Goal: Information Seeking & Learning: Learn about a topic

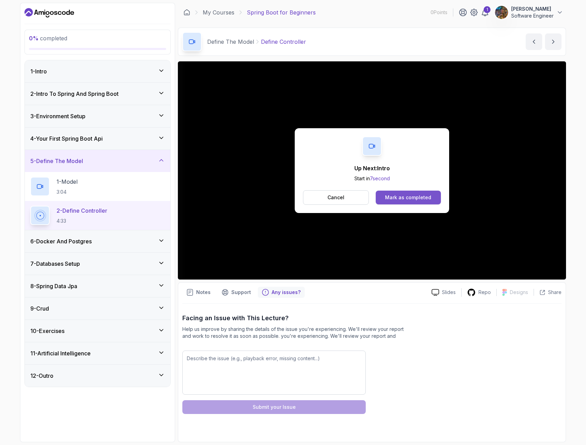
click at [401, 199] on div "Mark as completed" at bounding box center [408, 197] width 46 height 7
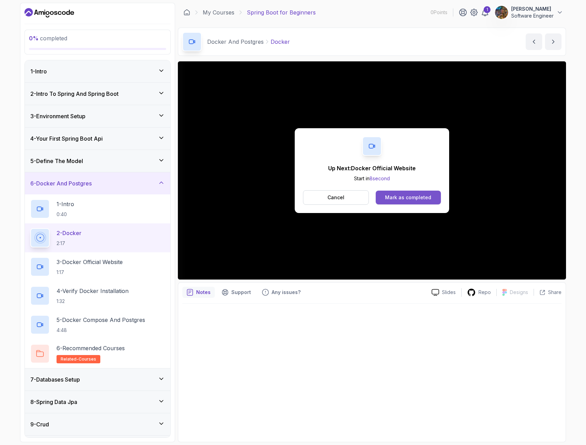
click at [430, 197] on button "Mark as completed" at bounding box center [408, 198] width 65 height 14
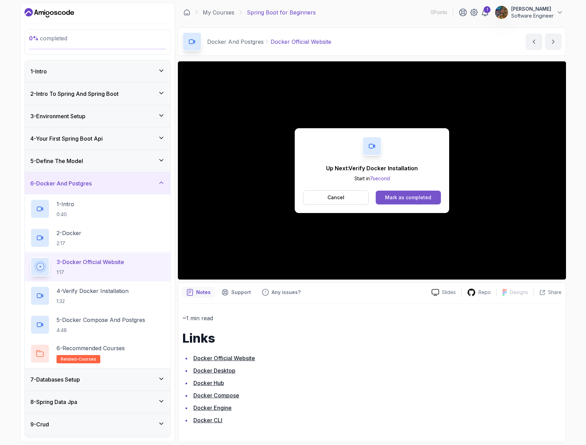
click at [412, 199] on div "Mark as completed" at bounding box center [408, 197] width 46 height 7
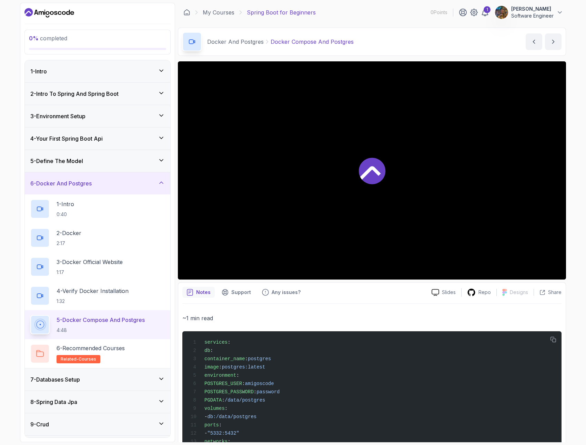
click at [406, 198] on div at bounding box center [372, 170] width 388 height 218
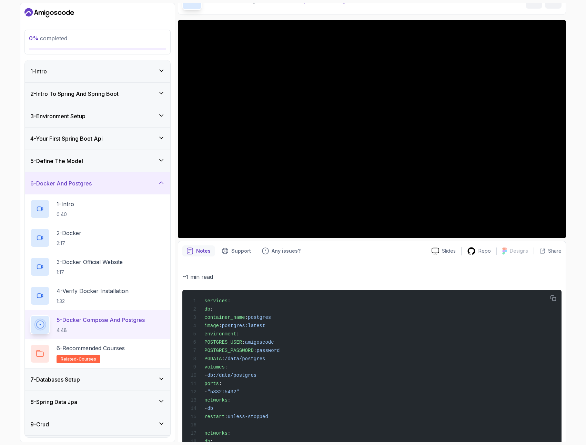
scroll to position [9, 0]
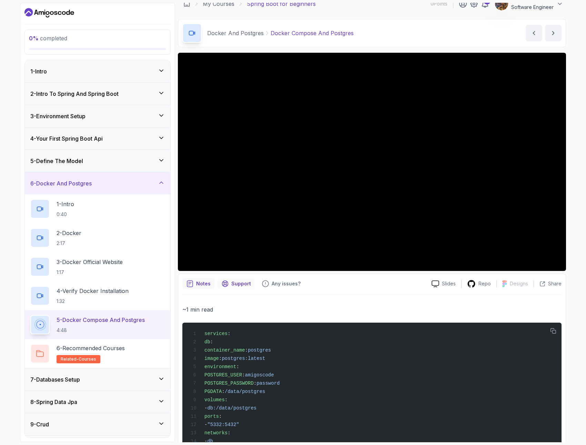
click at [240, 285] on p "Support" at bounding box center [241, 283] width 20 height 7
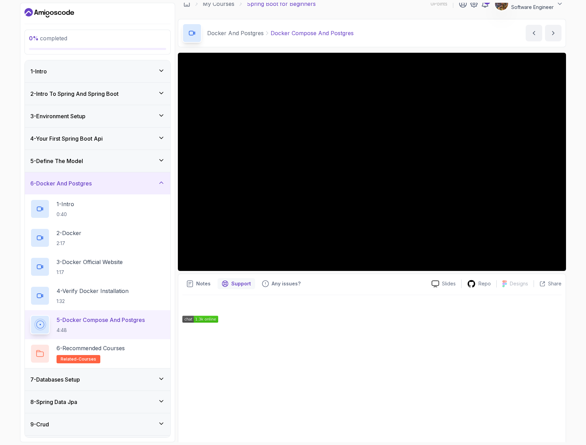
scroll to position [18, 0]
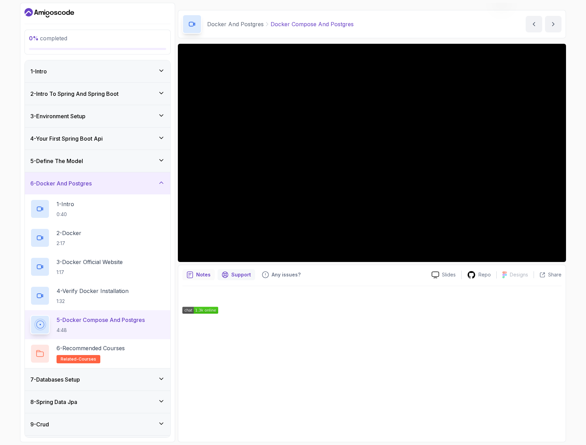
click at [202, 271] on p "Notes" at bounding box center [203, 274] width 14 height 7
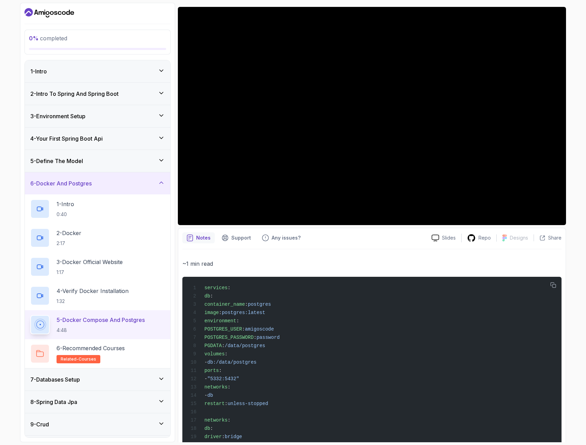
scroll to position [87, 0]
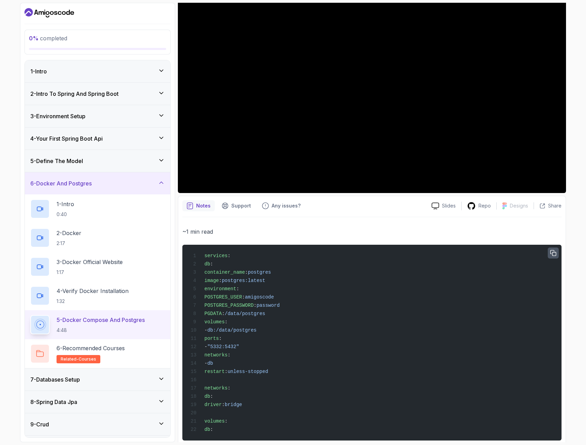
click at [554, 255] on icon "button" at bounding box center [553, 253] width 6 height 6
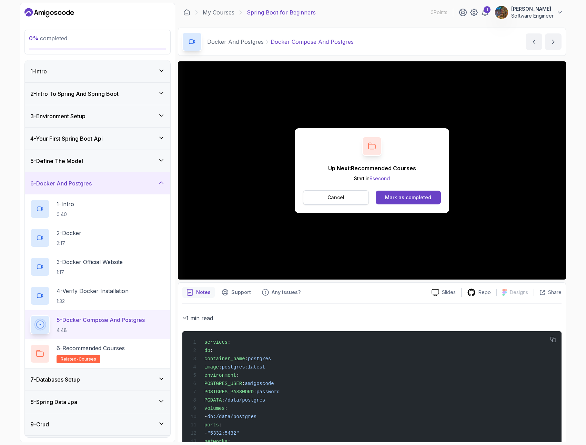
click at [348, 200] on button "Cancel" at bounding box center [336, 197] width 66 height 14
click at [413, 197] on div "Mark as completed" at bounding box center [408, 197] width 46 height 7
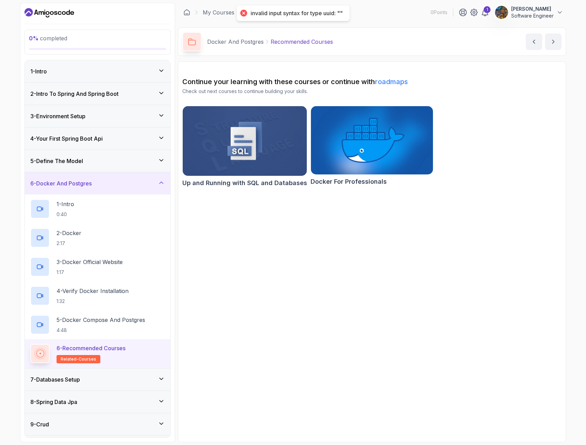
scroll to position [14, 0]
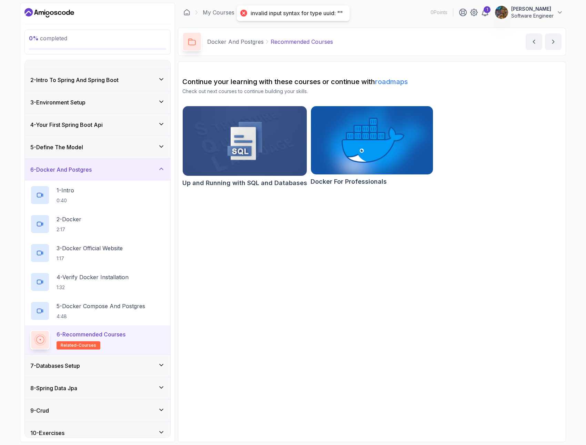
click at [110, 367] on div "7 - Databases Setup" at bounding box center [97, 366] width 134 height 8
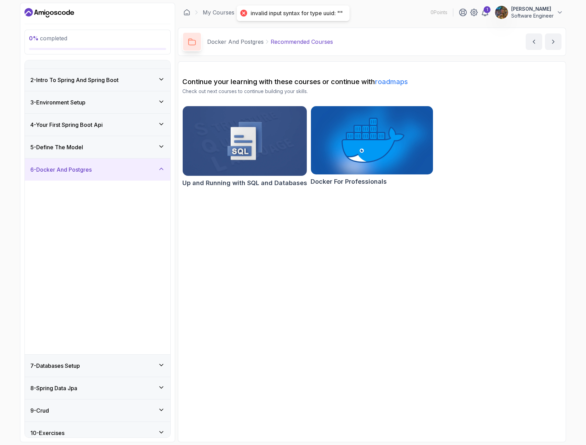
scroll to position [0, 0]
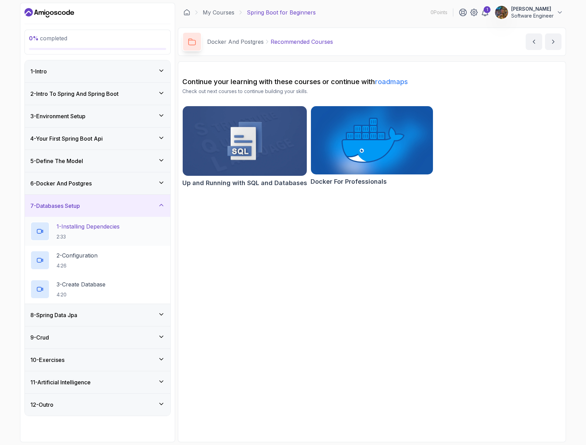
click at [108, 231] on h2 "1 - Installing Dependecies 2:33" at bounding box center [88, 231] width 63 height 18
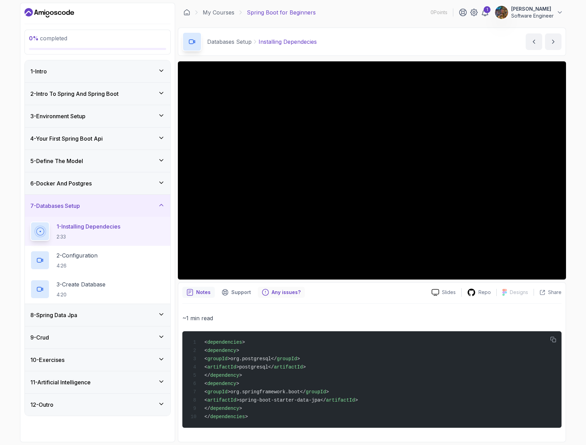
click at [288, 295] on p "Any issues?" at bounding box center [286, 292] width 29 height 7
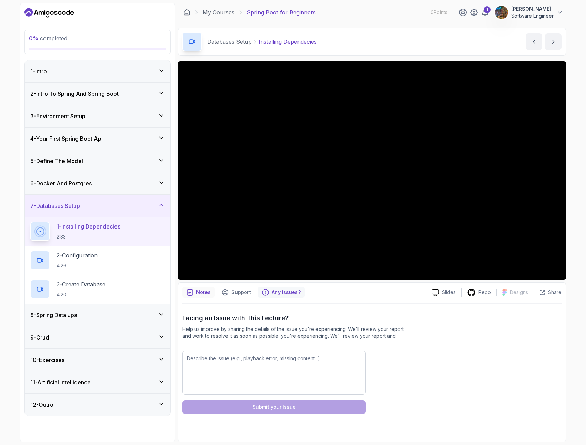
click at [200, 291] on p "Notes" at bounding box center [203, 292] width 14 height 7
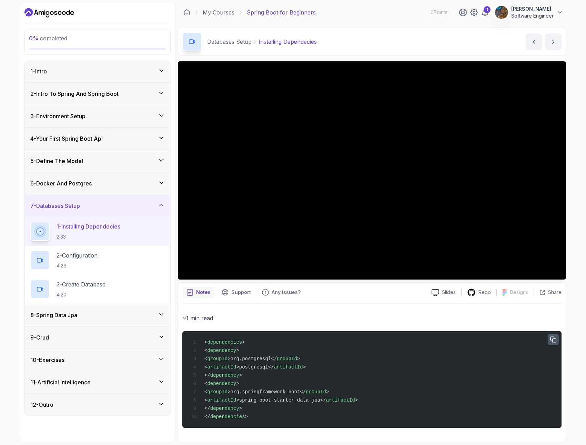
click at [556, 342] on icon "button" at bounding box center [554, 340] width 6 height 6
click at [552, 339] on icon "button" at bounding box center [553, 340] width 6 height 6
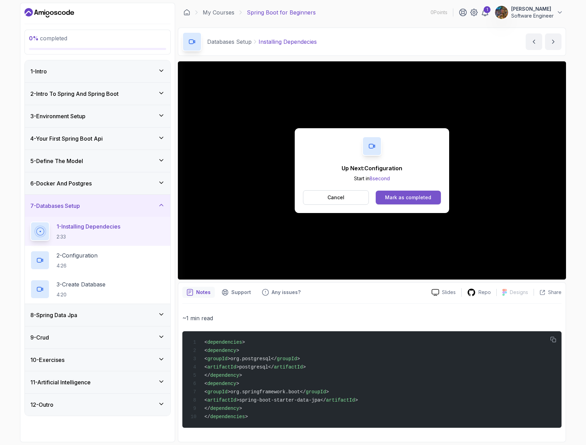
click at [409, 199] on div "Mark as completed" at bounding box center [408, 197] width 46 height 7
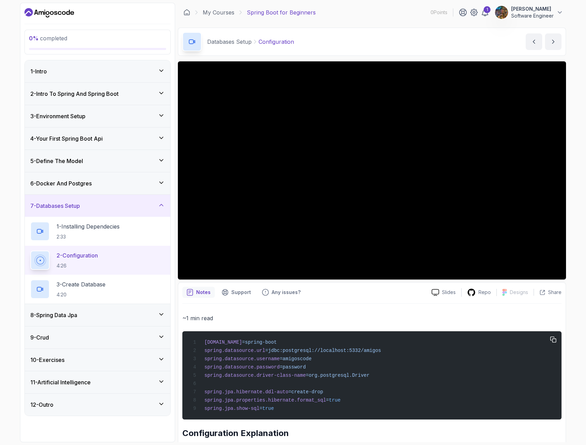
click at [344, 351] on span "=jdbc:postgresql://localhost:5332/amigos" at bounding box center [323, 351] width 116 height 6
click at [368, 376] on span "=org.postgresql.Driver" at bounding box center [338, 376] width 64 height 6
click at [552, 341] on icon "button" at bounding box center [554, 340] width 6 height 6
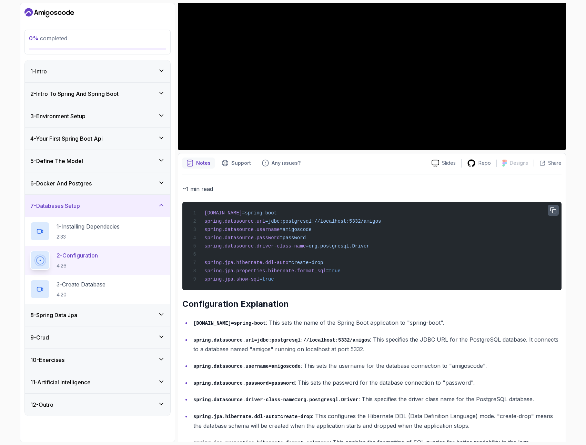
scroll to position [171, 0]
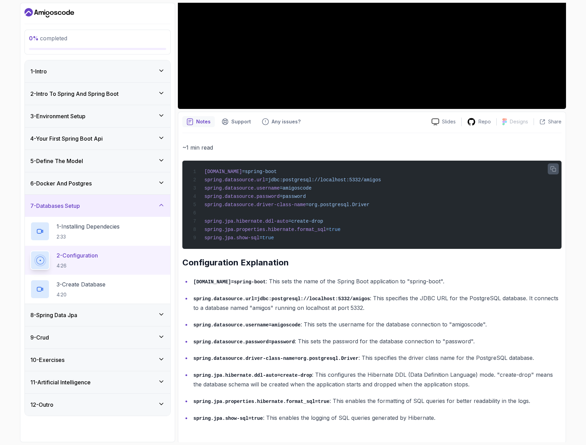
click at [318, 361] on p "spring.datasource.driver-class-name=org.postgresql.Driver : This specifies the …" at bounding box center [377, 358] width 368 height 10
click at [301, 359] on code "spring.datasource.driver-class-name=org.postgresql.Driver" at bounding box center [275, 359] width 165 height 6
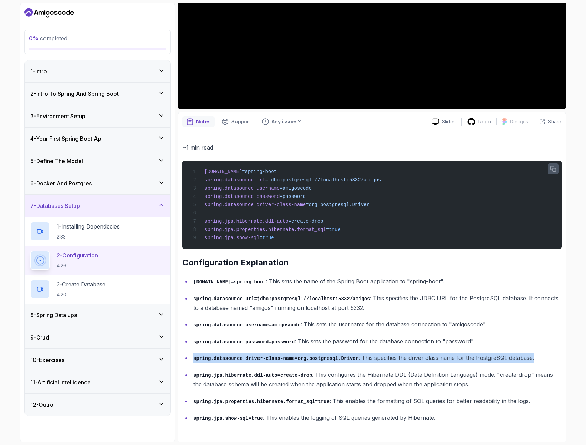
click at [301, 359] on code "spring.datasource.driver-class-name=org.postgresql.Driver" at bounding box center [275, 359] width 165 height 6
copy ul "spring.datasource.driver-class-name=org.postgresql.Driver : This specifies the …"
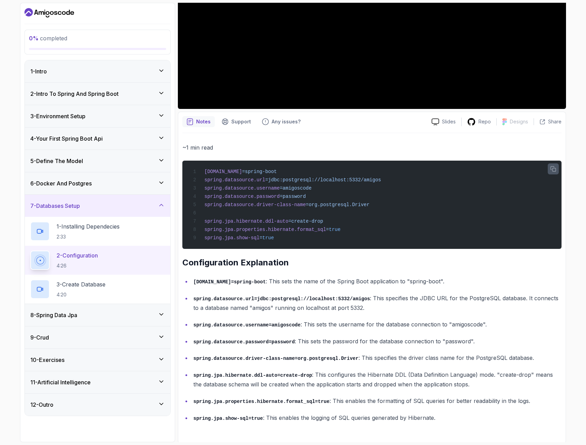
click at [263, 361] on p "spring.datasource.driver-class-name=org.postgresql.Driver : This specifies the …" at bounding box center [377, 358] width 368 height 10
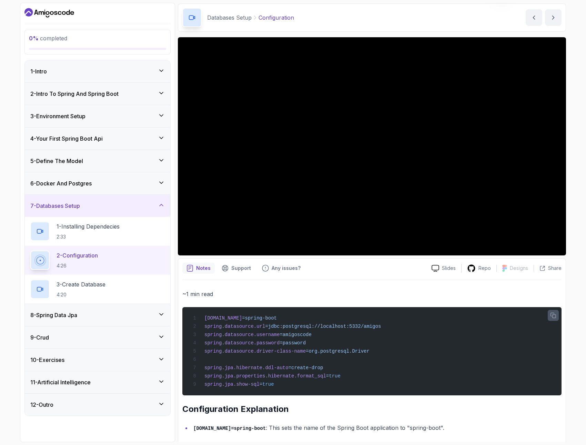
scroll to position [0, 0]
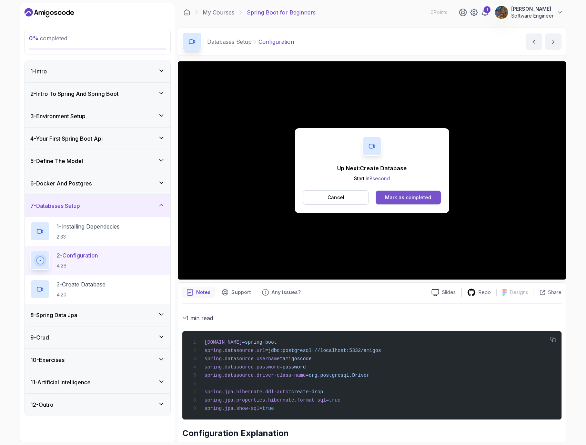
click at [411, 199] on div "Mark as completed" at bounding box center [408, 197] width 46 height 7
